Goal: Check status: Check status

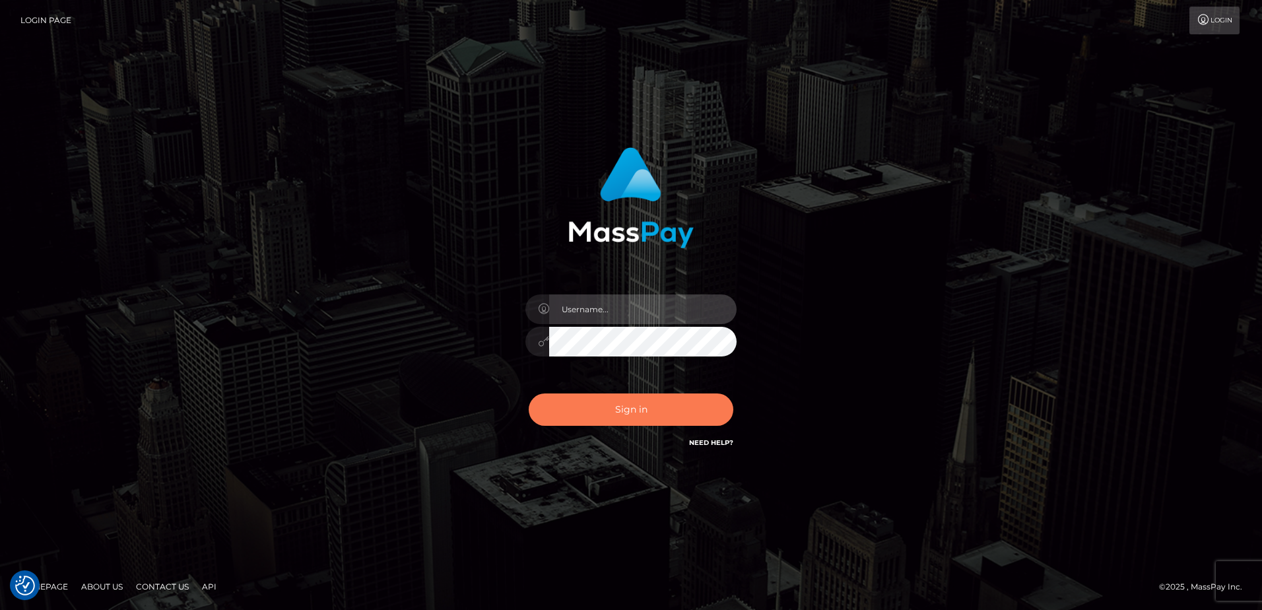
type input "Dan"
click at [621, 417] on button "Sign in" at bounding box center [631, 409] width 205 height 32
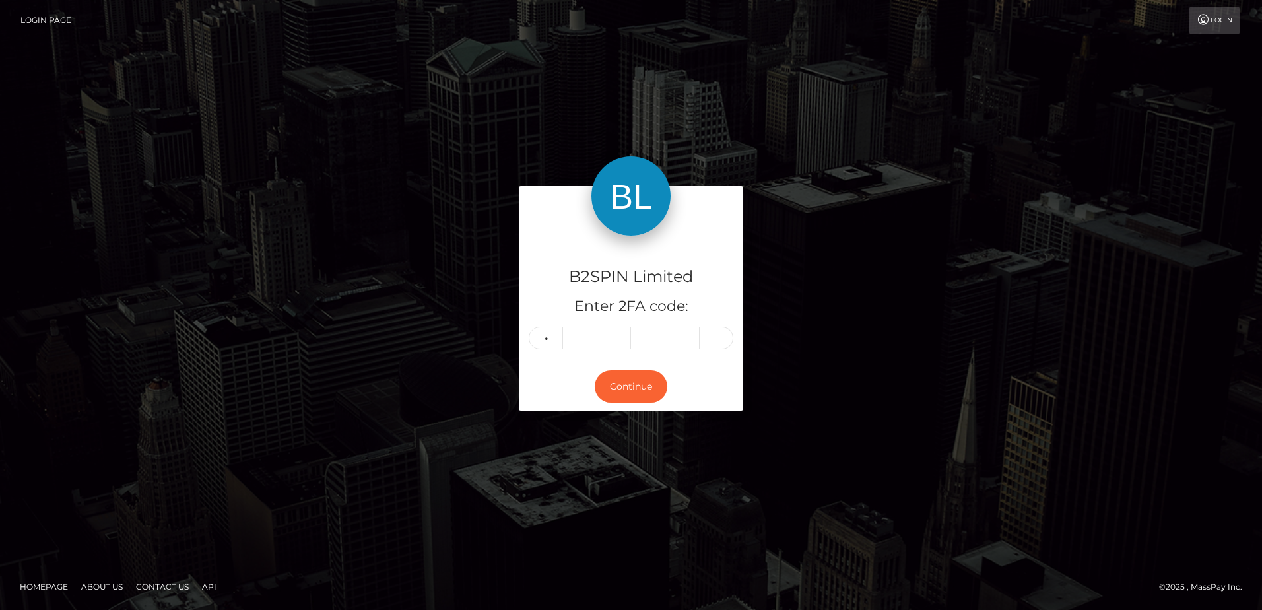
type input "6"
type input "2"
type input "3"
type input "8"
type input "5"
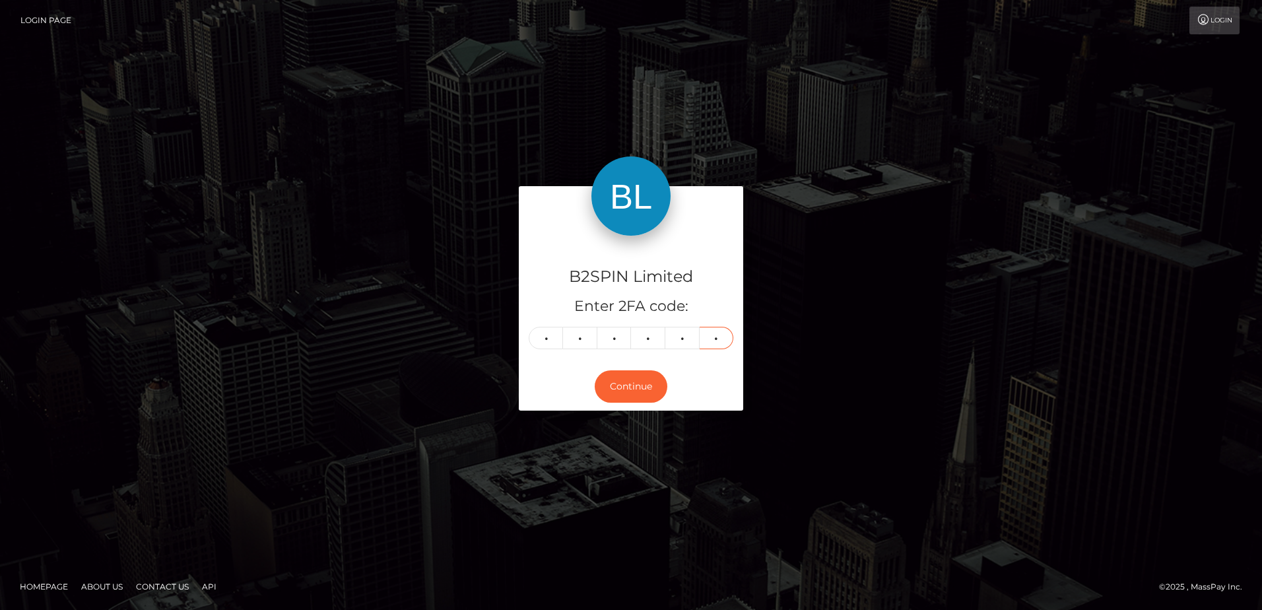
type input "3"
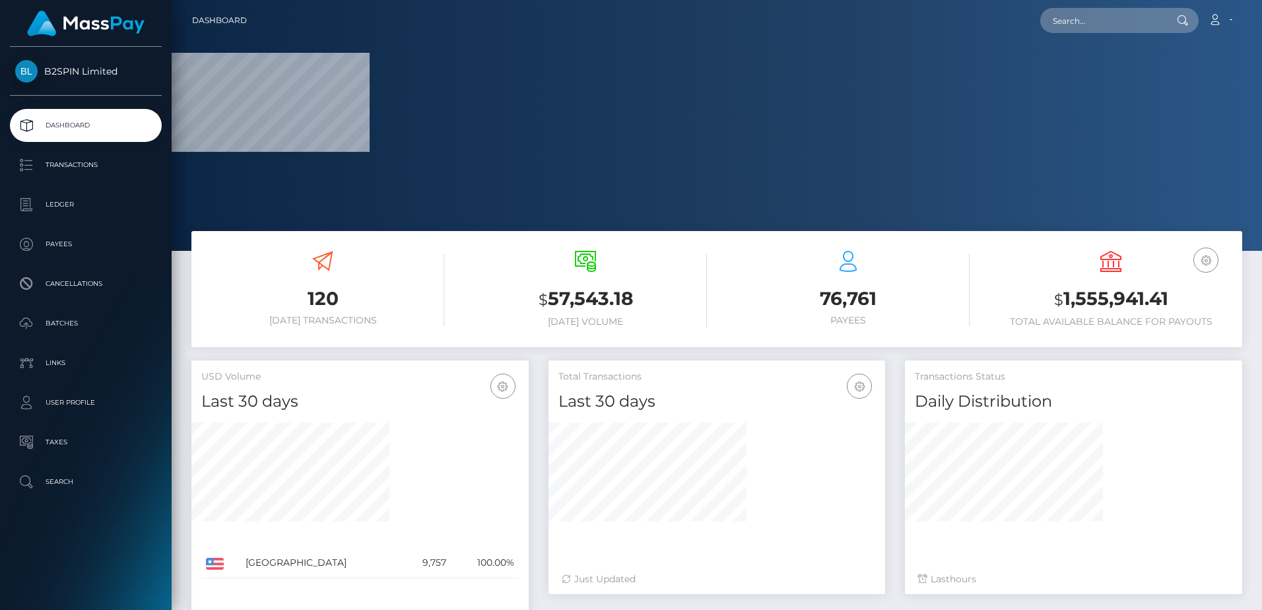
click at [1087, 308] on h3 "$ 1,555,941.41" at bounding box center [1111, 299] width 243 height 27
copy h3 "1,555,941.41"
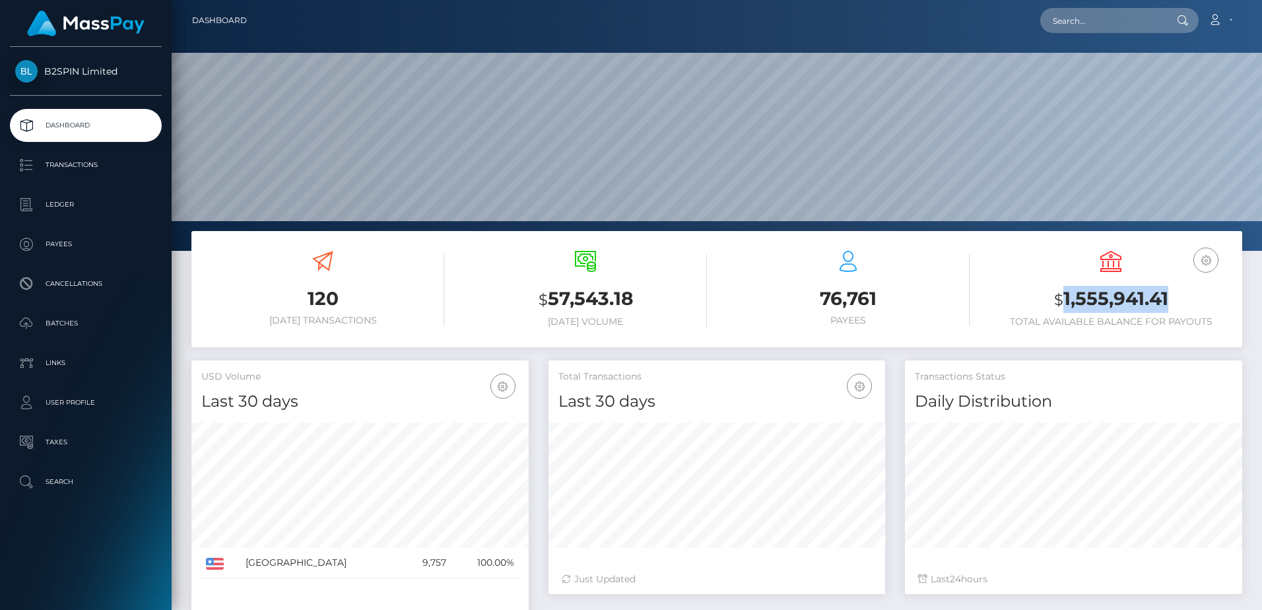
scroll to position [234, 337]
